Goal: Check status: Check status

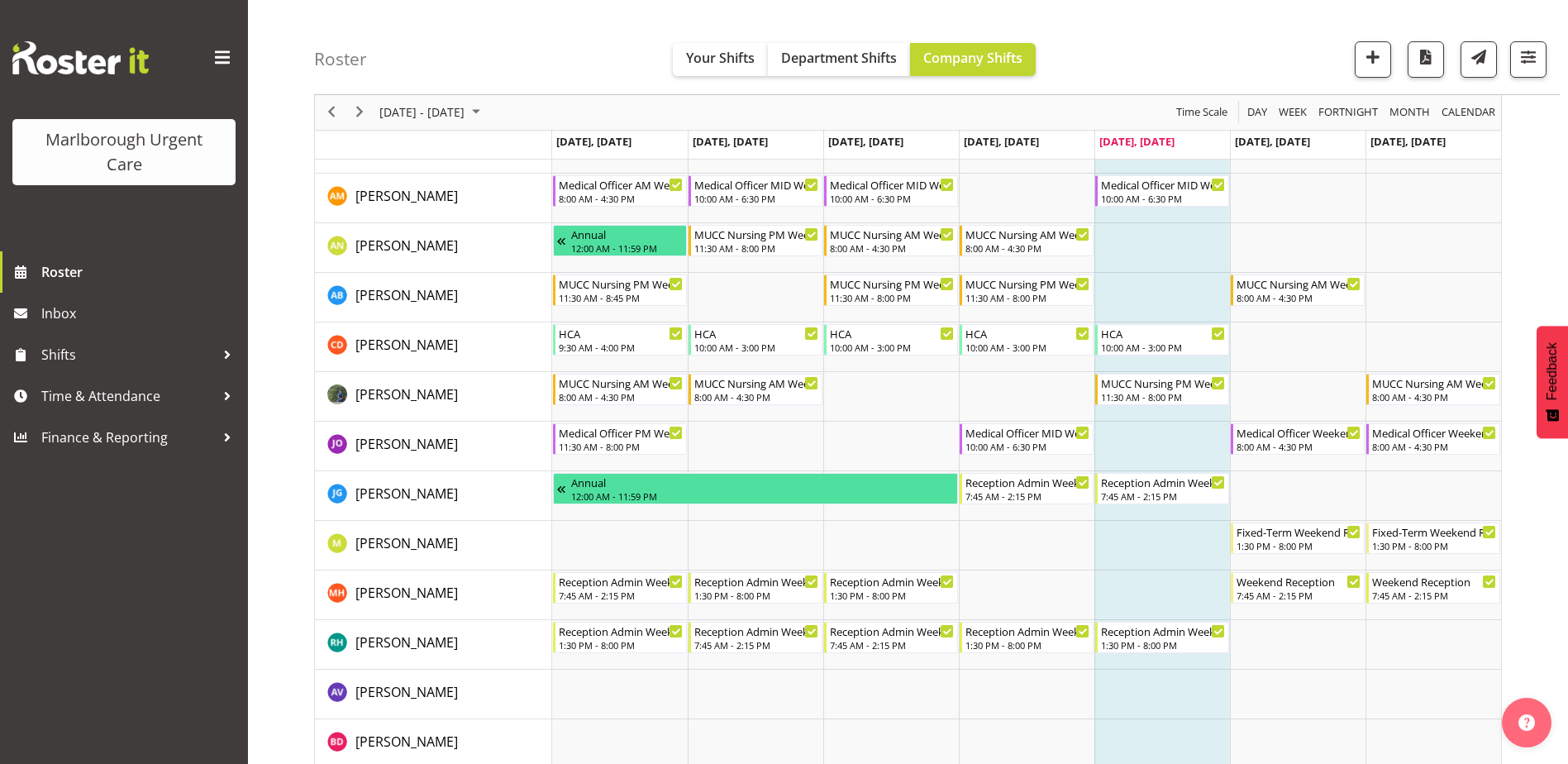
scroll to position [166, 0]
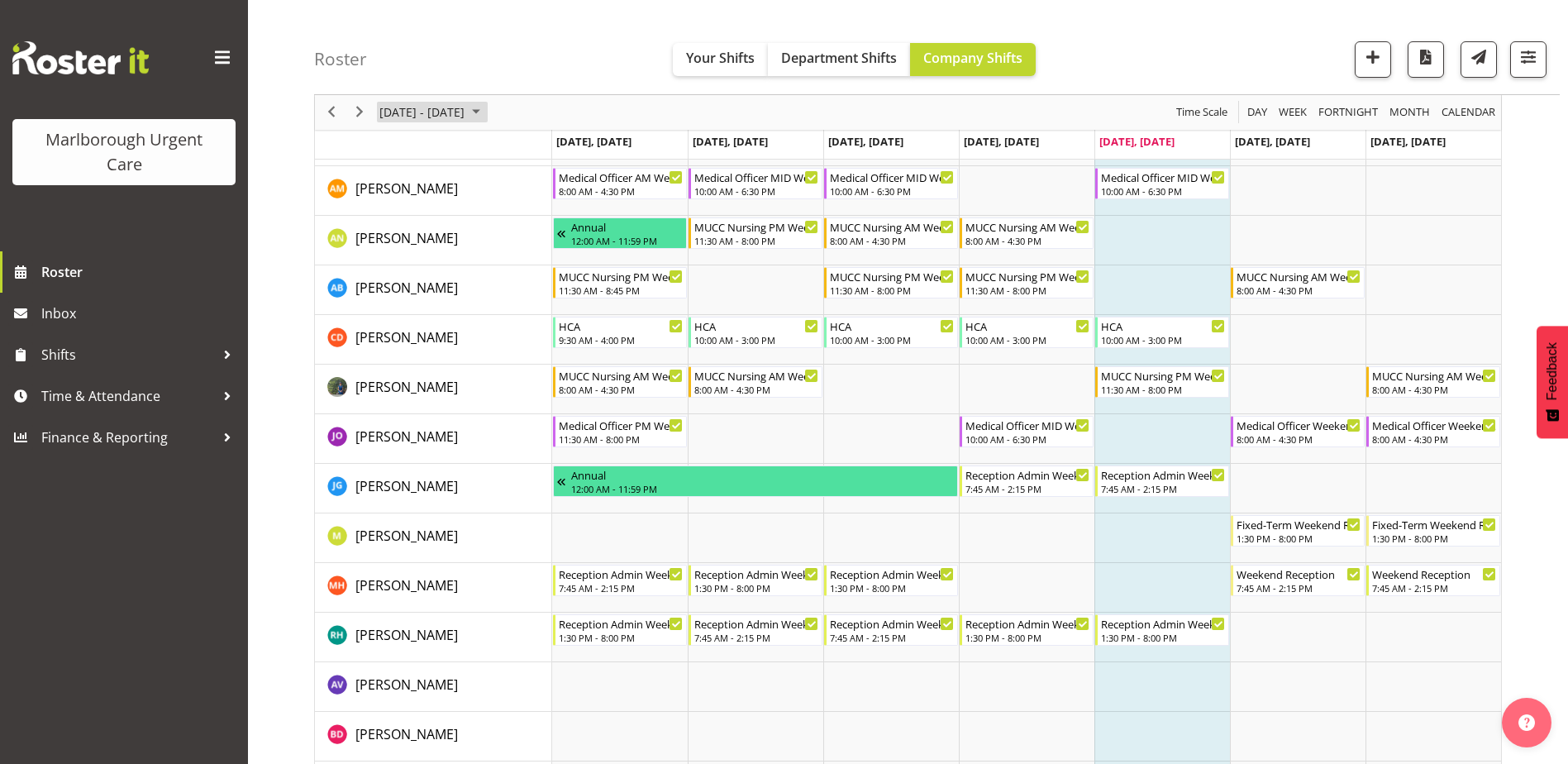
click at [446, 112] on span "September 15 - 21, 2025" at bounding box center [422, 113] width 89 height 21
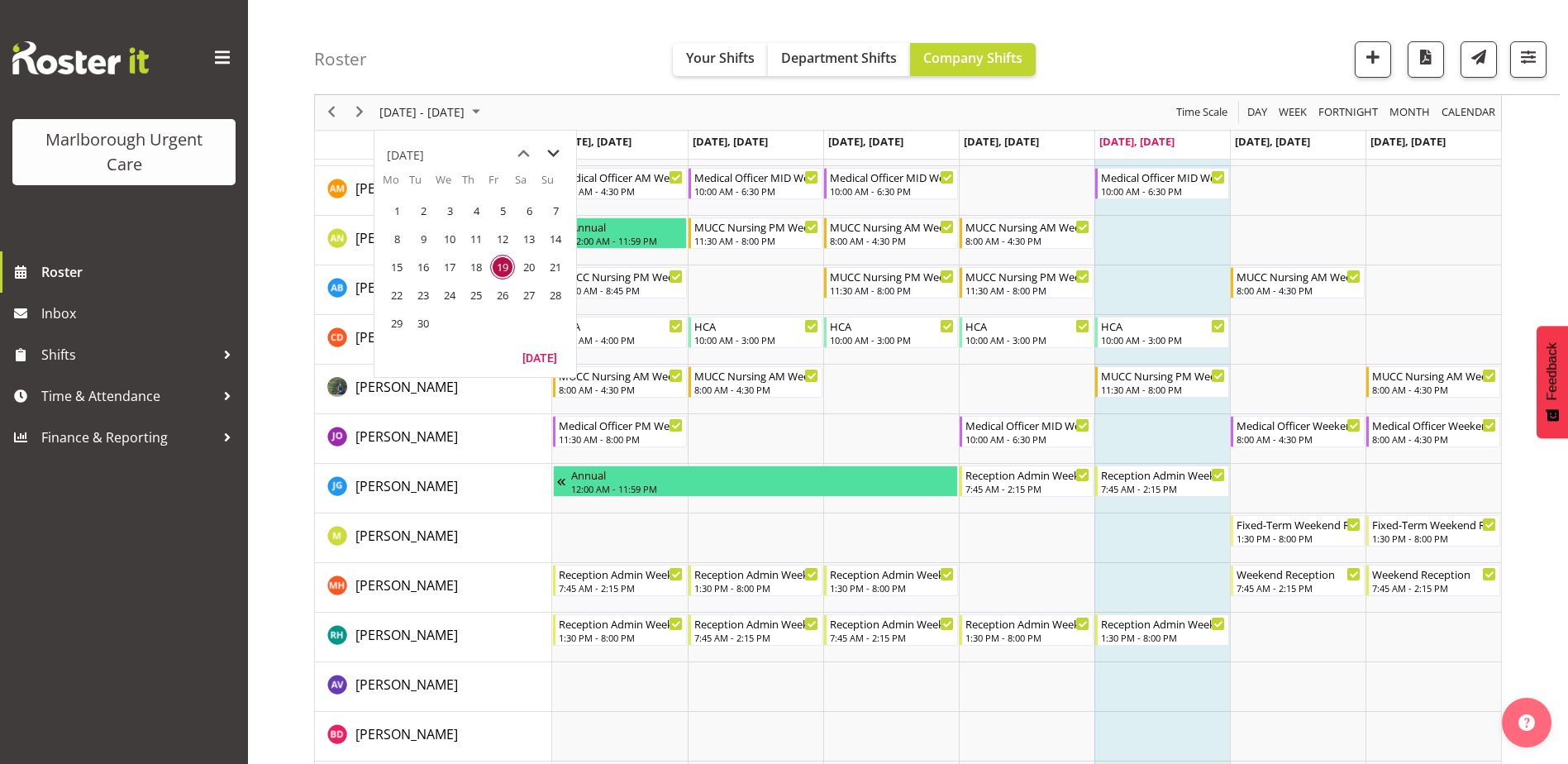
click at [554, 152] on span "next month" at bounding box center [553, 154] width 29 height 30
click at [524, 151] on span "previous month" at bounding box center [523, 154] width 29 height 30
click at [395, 290] on span "20" at bounding box center [397, 295] width 24 height 24
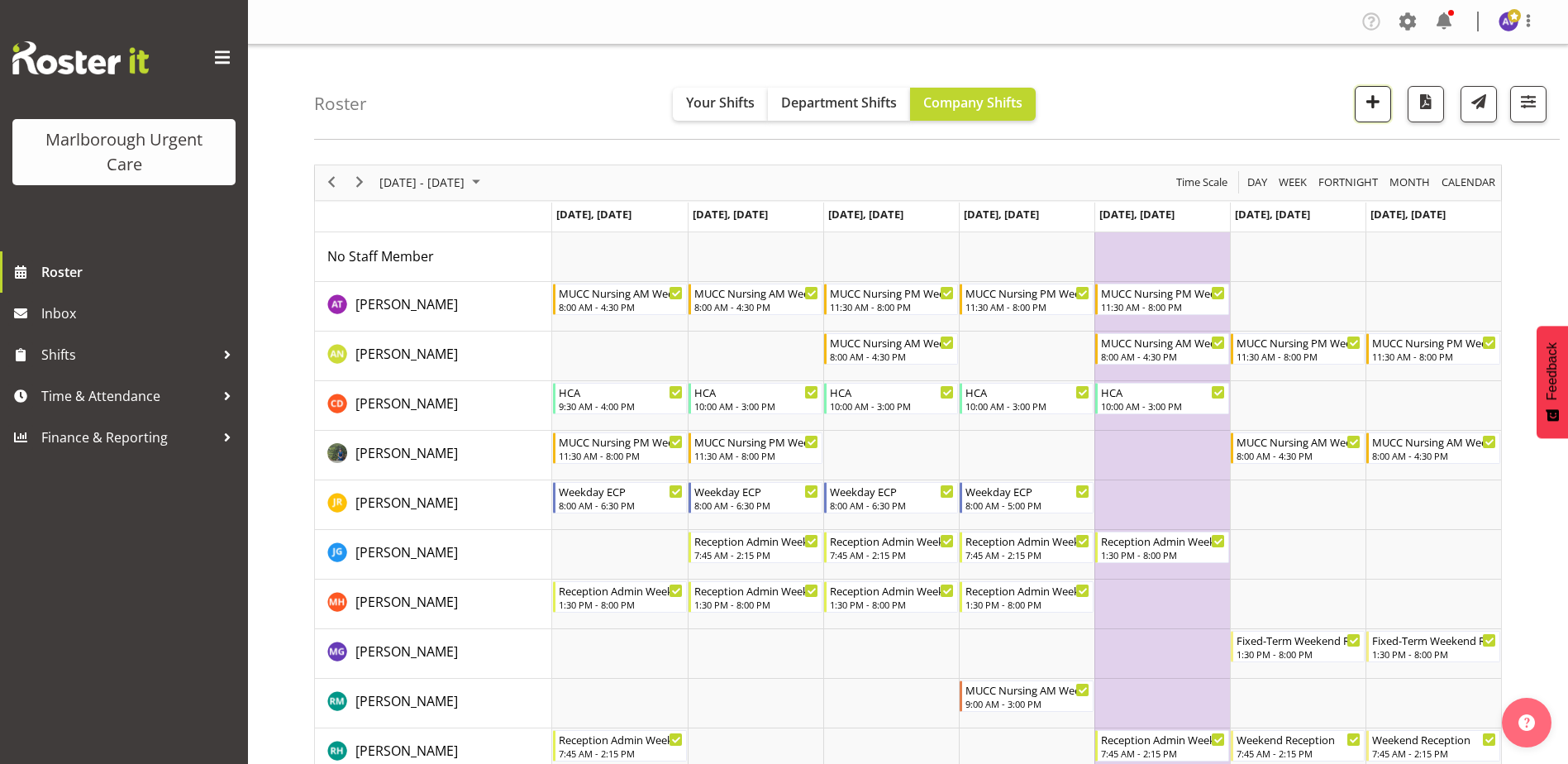
click at [1377, 100] on span "button" at bounding box center [1373, 101] width 22 height 22
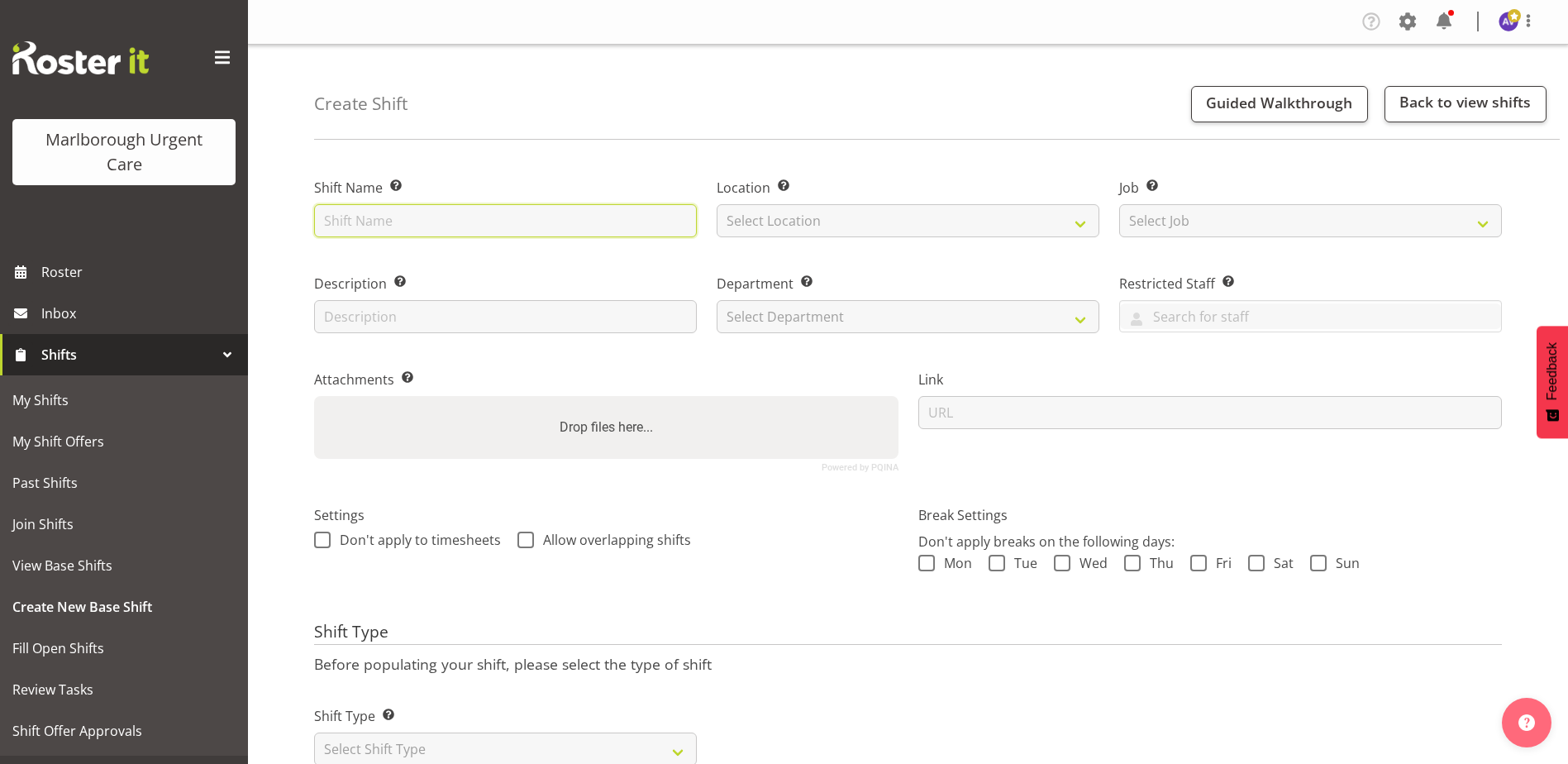
click at [400, 206] on input "text" at bounding box center [506, 221] width 383 height 33
click at [394, 219] on input "text" at bounding box center [506, 221] width 383 height 33
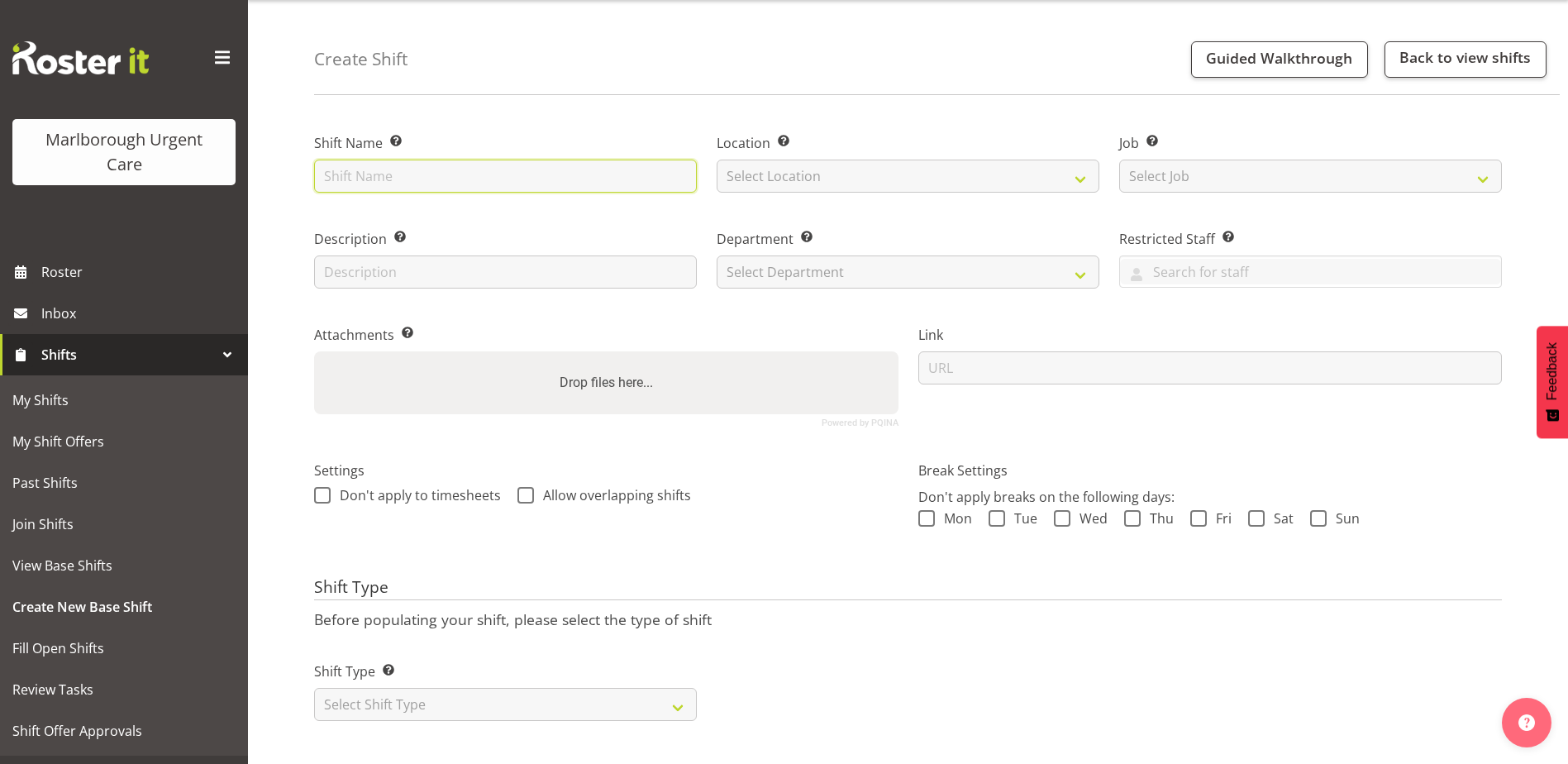
scroll to position [62, 0]
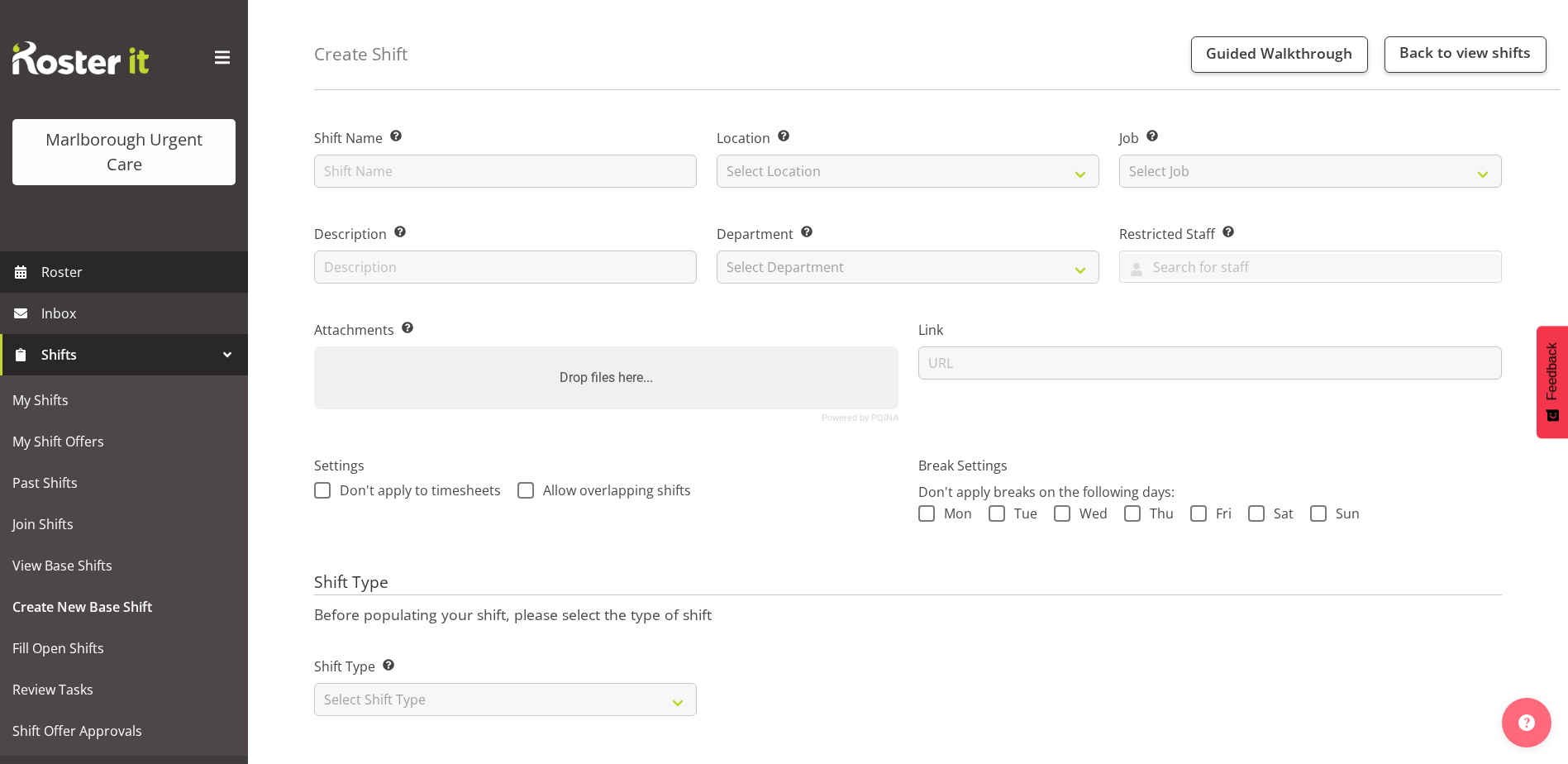
click at [58, 272] on span "Roster" at bounding box center [140, 272] width 199 height 24
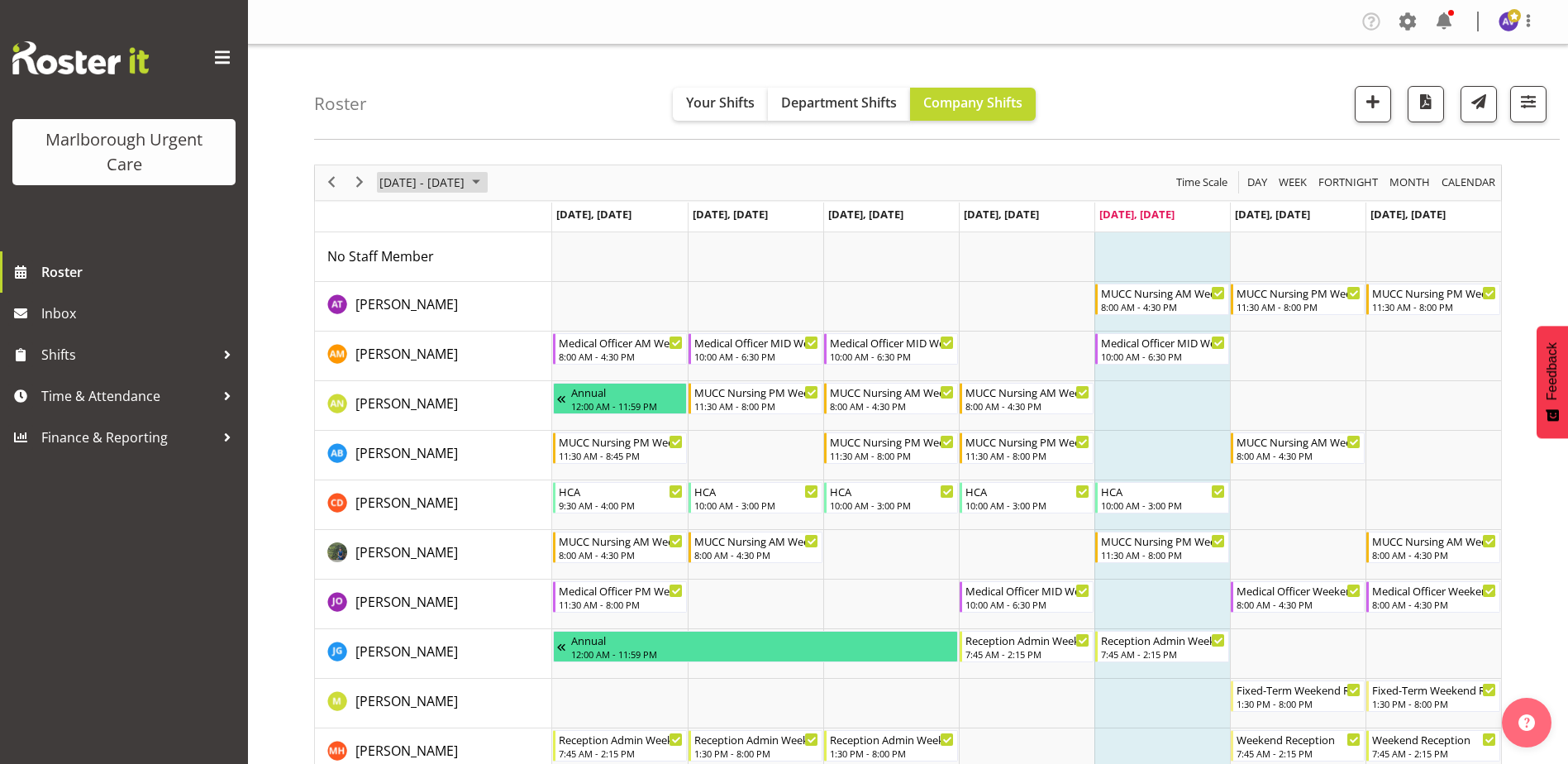
click at [467, 186] on span "[DATE] - [DATE]" at bounding box center [422, 183] width 89 height 21
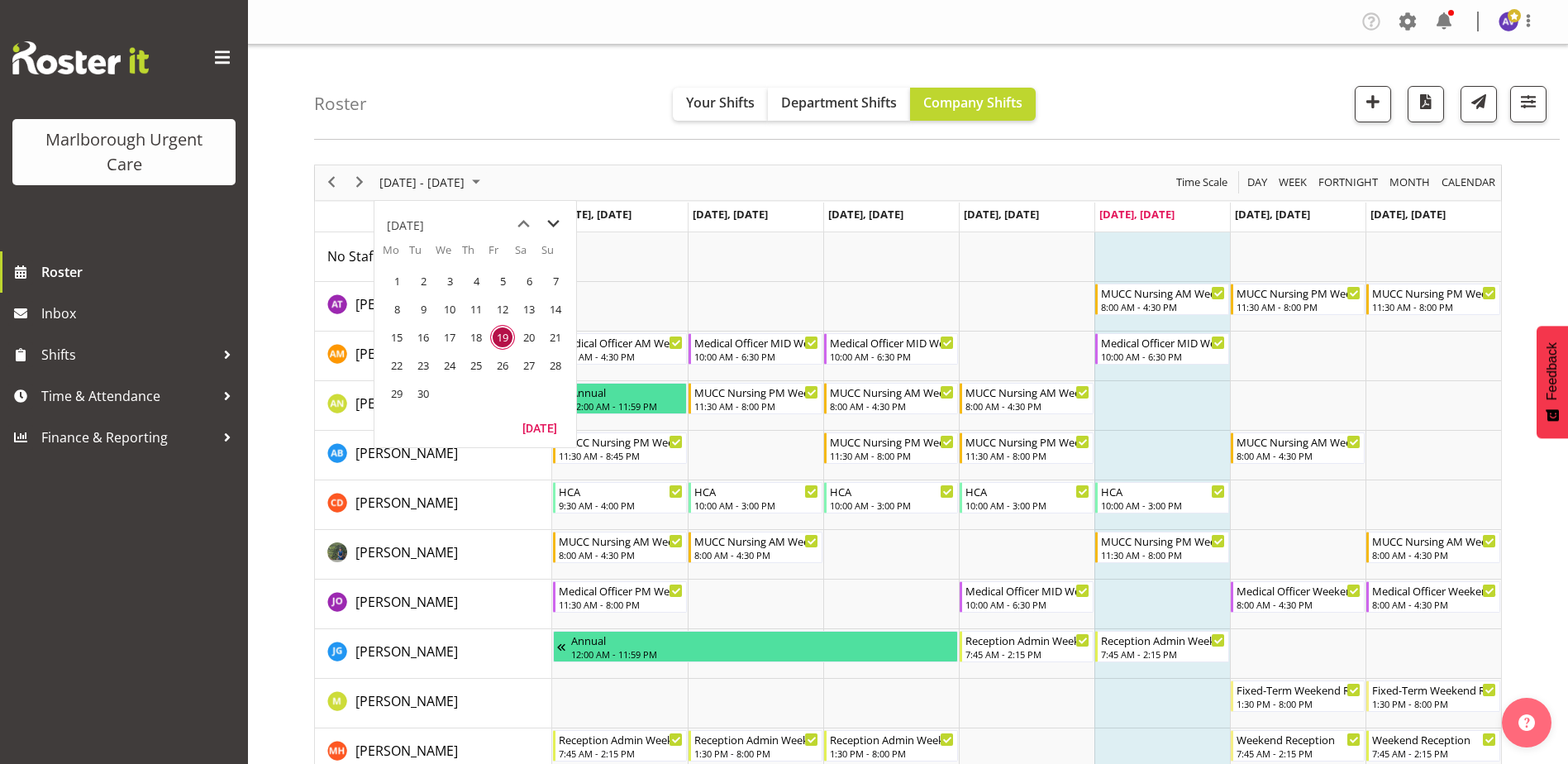
click at [553, 218] on span "next month" at bounding box center [553, 224] width 29 height 30
click at [396, 361] on span "20" at bounding box center [397, 365] width 24 height 24
